Goal: Find specific page/section: Find specific page/section

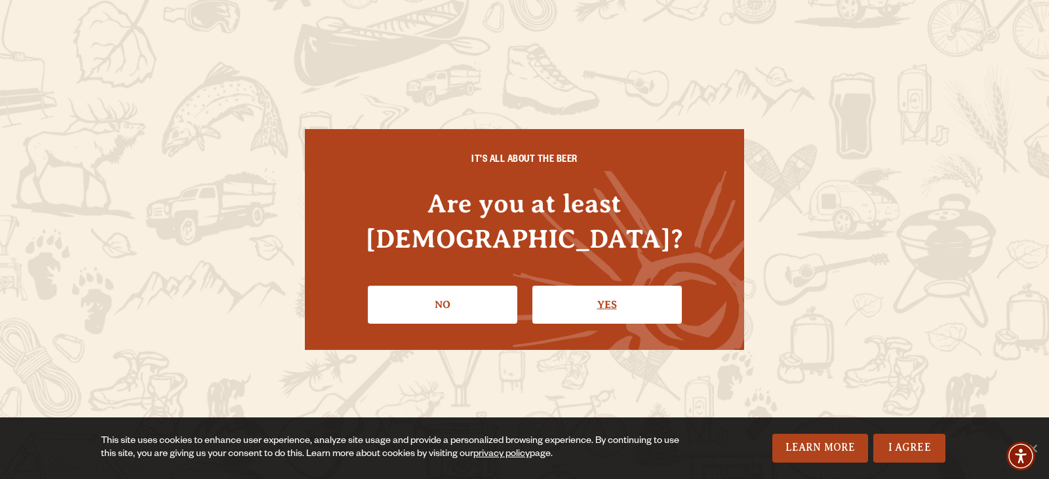
click at [570, 286] on link "Yes" at bounding box center [606, 305] width 149 height 38
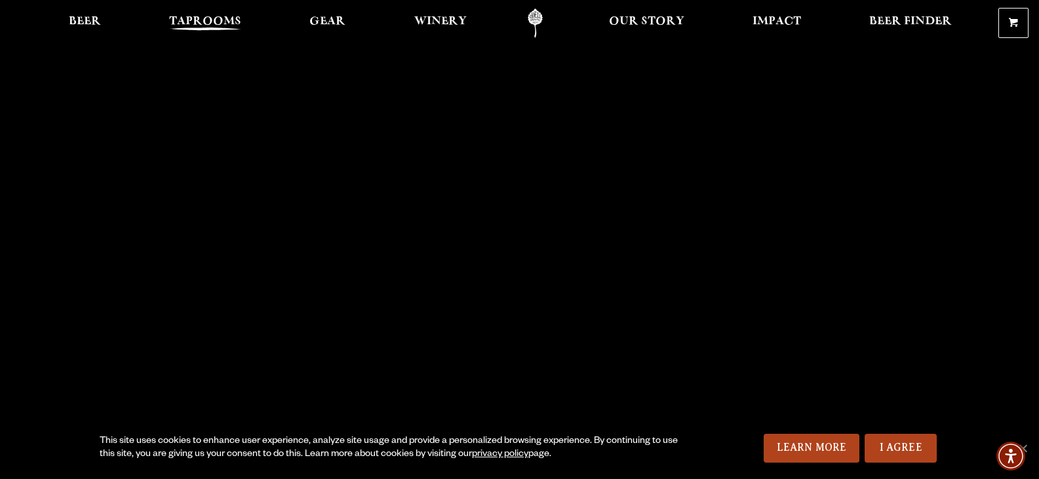
click at [193, 24] on span "Taprooms" at bounding box center [205, 21] width 72 height 10
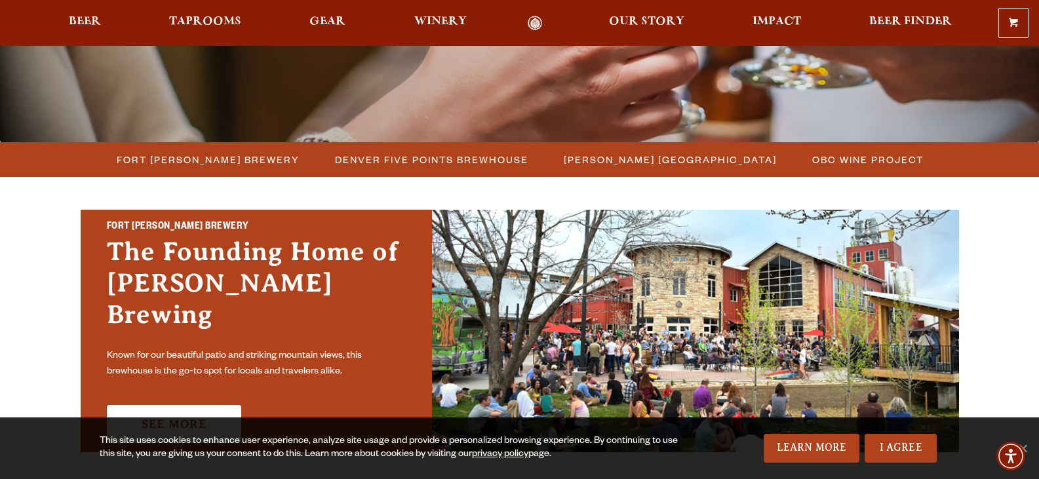
scroll to position [284, 0]
click at [231, 153] on span "Fort [PERSON_NAME] Brewery" at bounding box center [208, 158] width 183 height 19
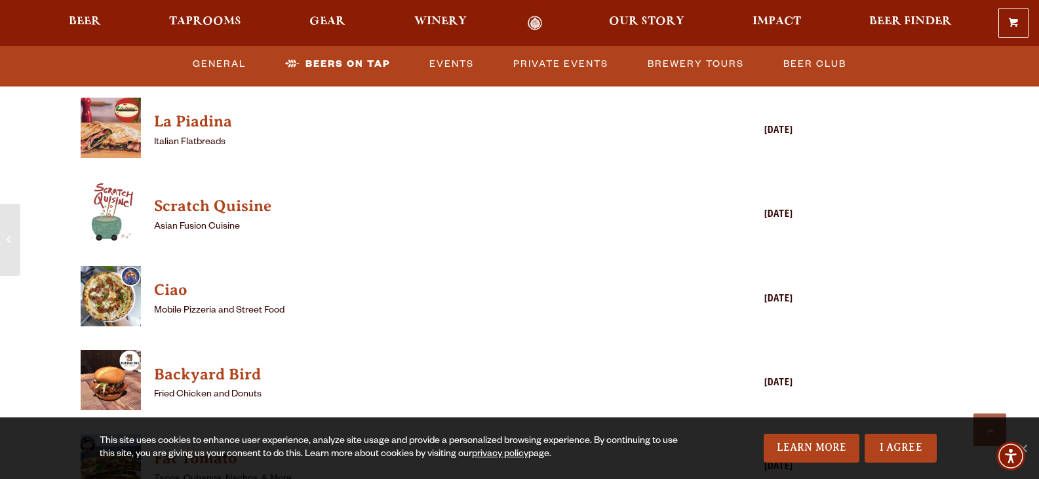
scroll to position [3174, 0]
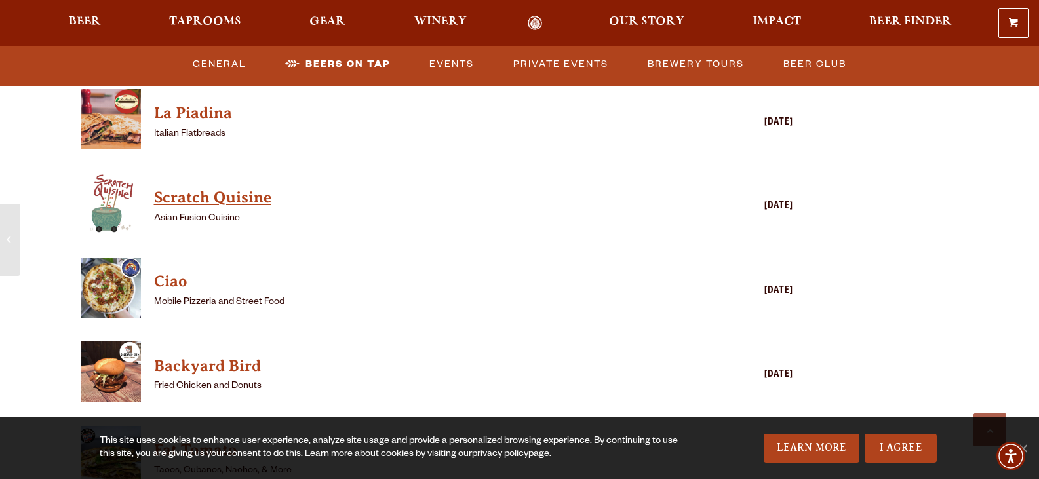
click at [201, 187] on h4 "Scratch Quisine" at bounding box center [418, 197] width 528 height 21
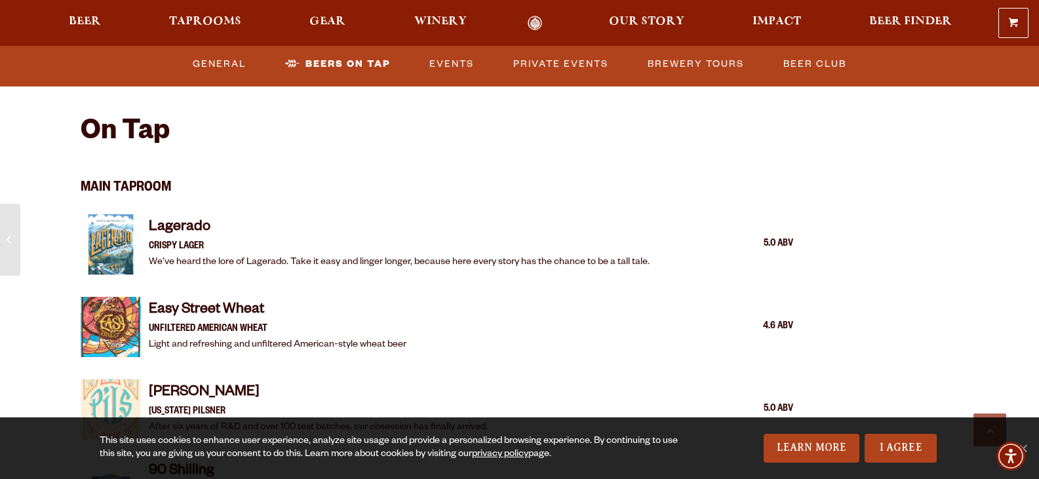
scroll to position [1304, 0]
